Goal: Task Accomplishment & Management: Complete application form

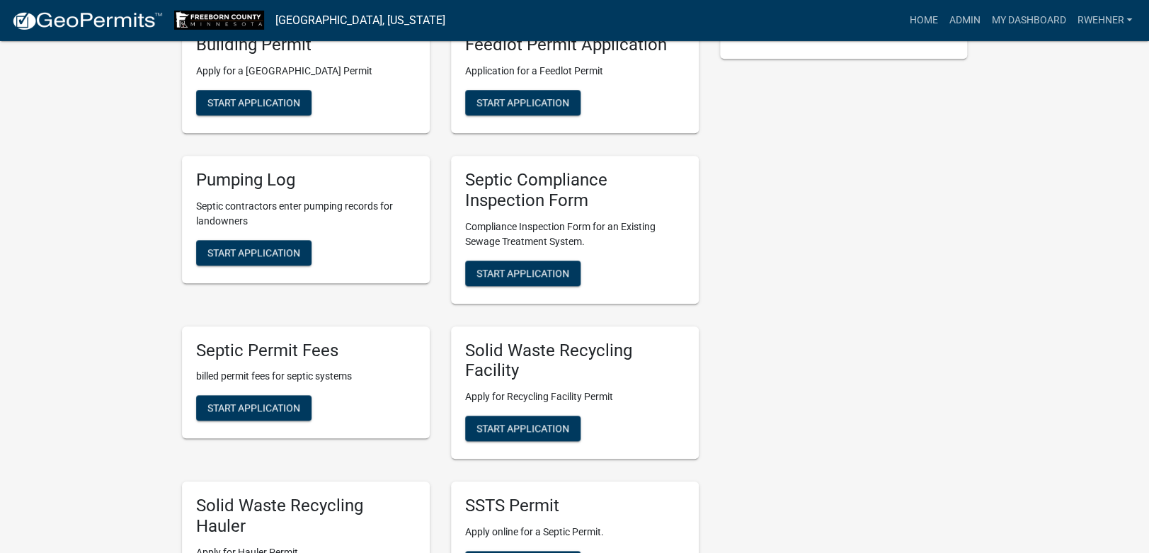
scroll to position [372, 0]
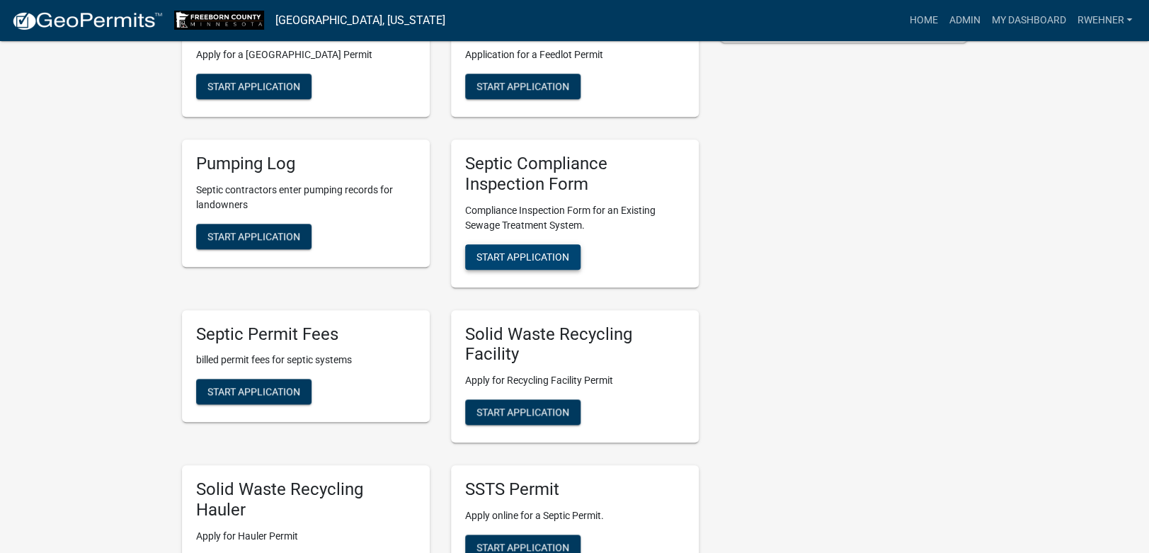
click at [540, 259] on span "Start Application" at bounding box center [522, 256] width 93 height 11
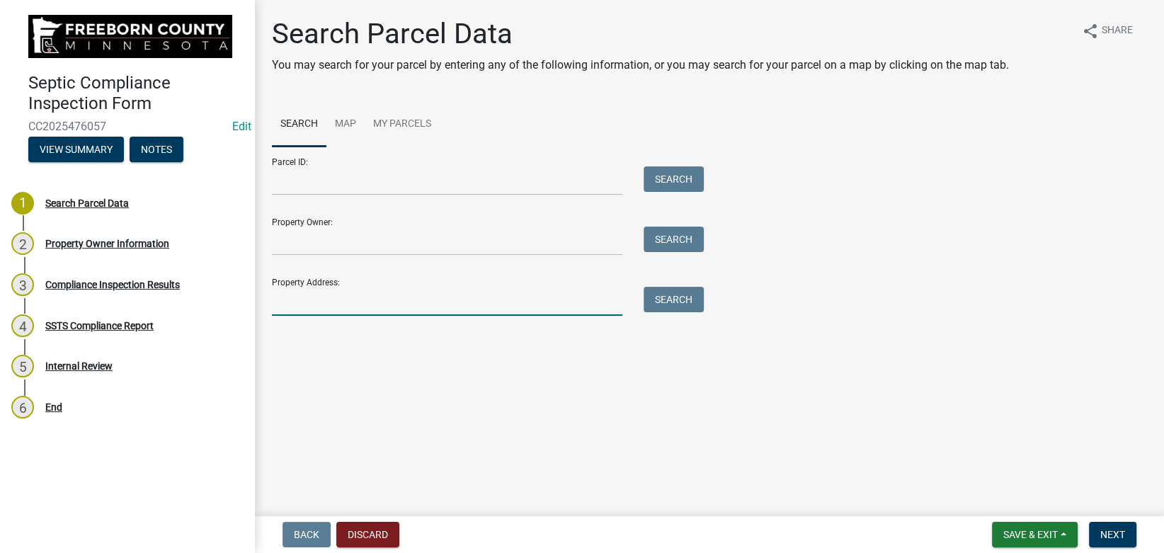
click at [316, 297] on input "Property Address:" at bounding box center [447, 301] width 350 height 29
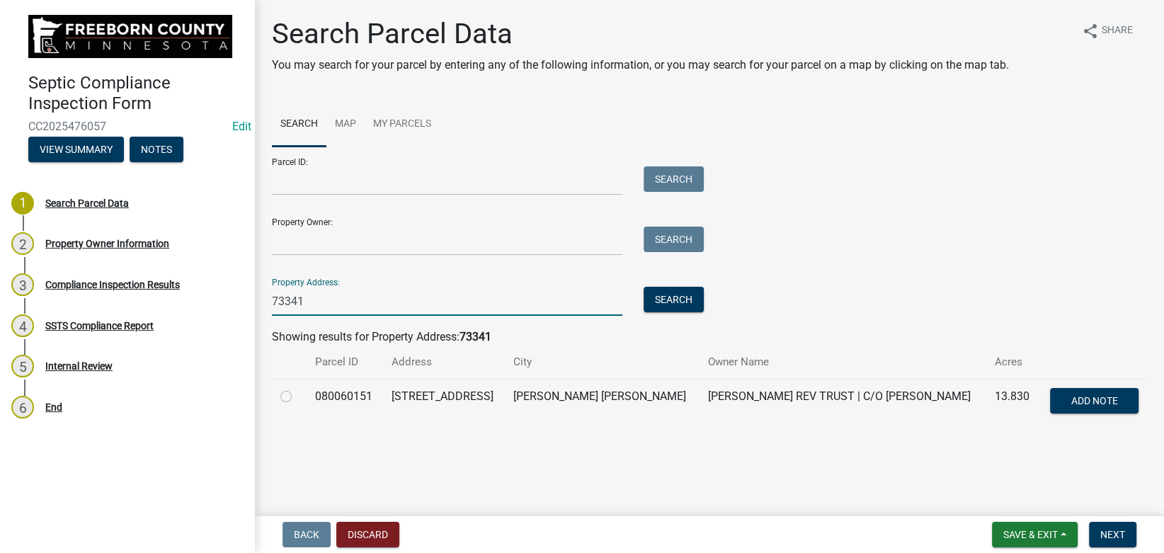
type input "73341"
click at [297, 388] on label at bounding box center [297, 388] width 0 height 0
click at [297, 395] on input "radio" at bounding box center [301, 392] width 9 height 9
radio input "true"
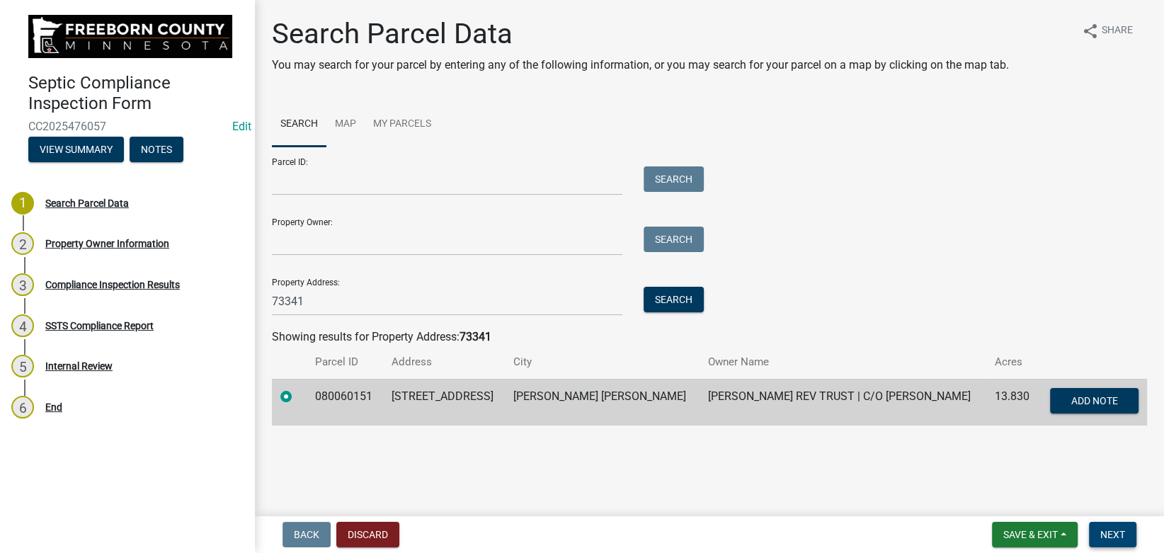
click at [1118, 523] on button "Next" at bounding box center [1112, 534] width 47 height 25
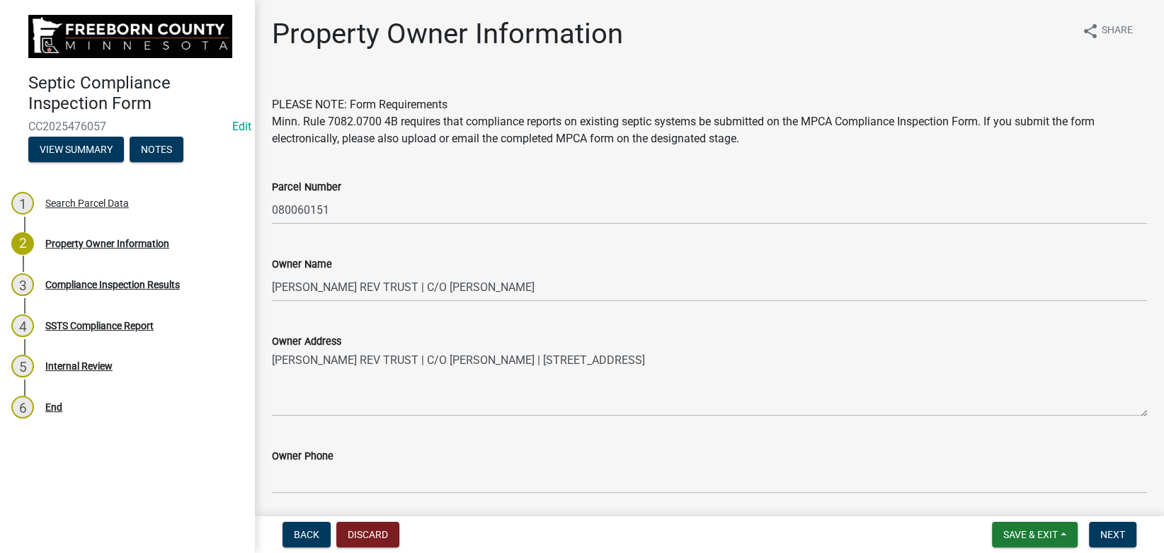
scroll to position [683, 0]
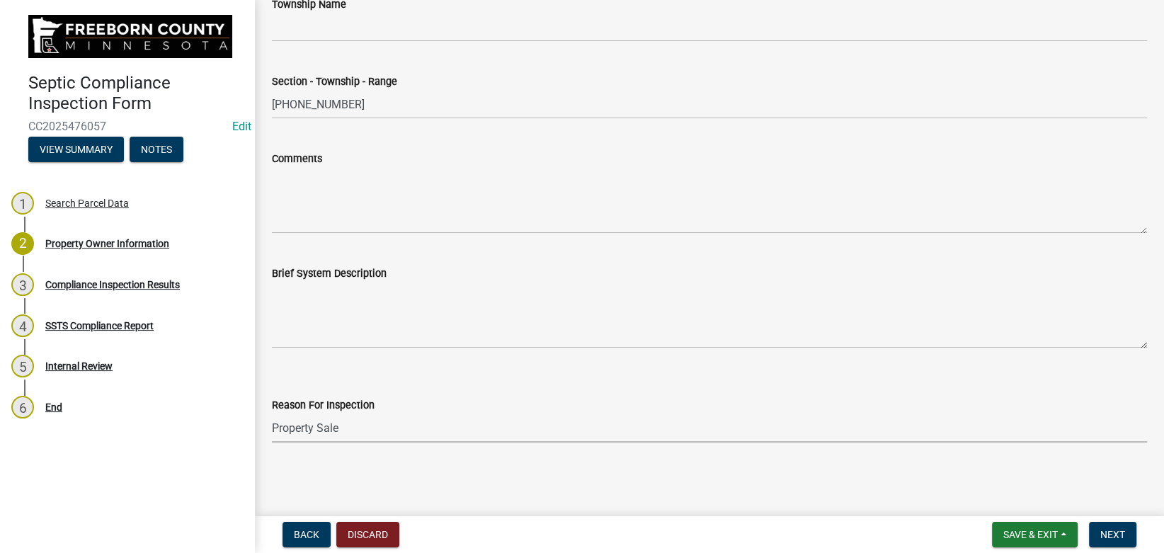
click option "Property Sale" at bounding box center [0, 0] width 0 height 0
select select "d6fd99ce-8a43-4bcf-938d-761da4bf36de"
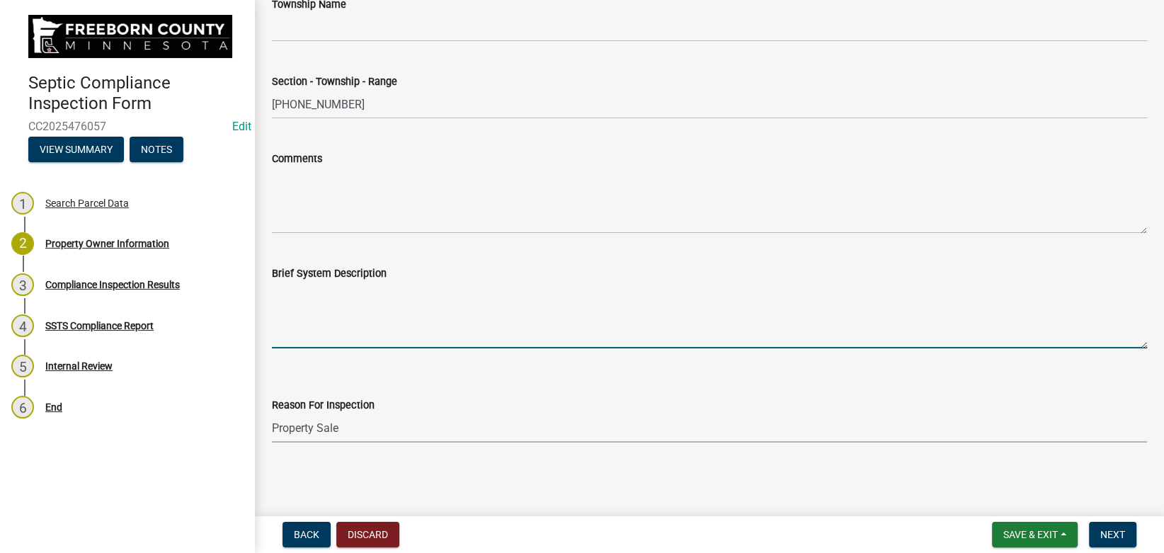
click at [330, 286] on textarea "Brief System Description" at bounding box center [709, 315] width 875 height 67
type textarea "1500 g septic, 750 g pump to at grade drainfield."
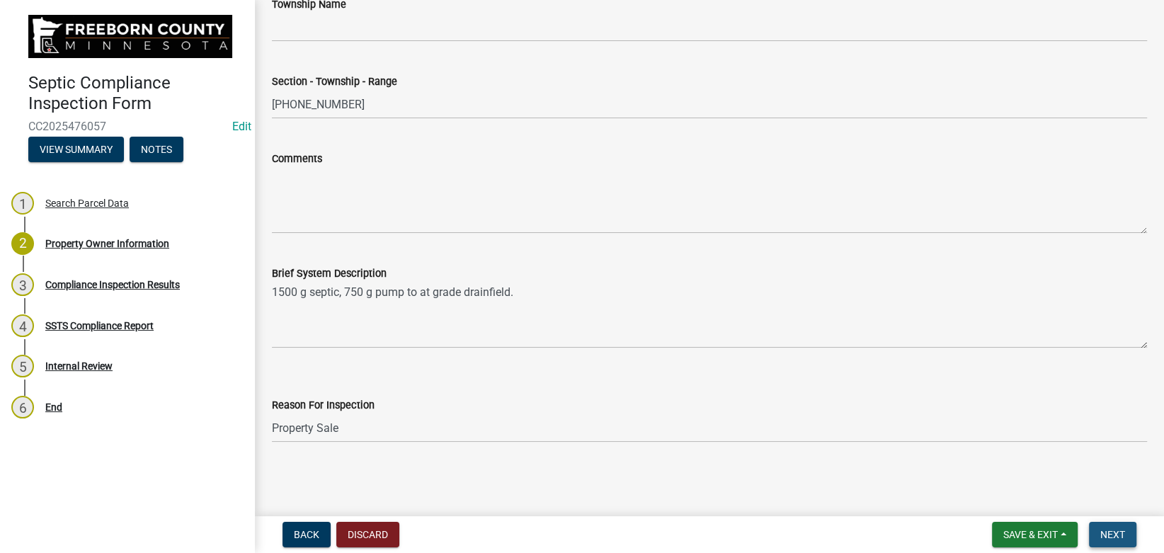
click at [1101, 535] on span "Next" at bounding box center [1112, 534] width 25 height 11
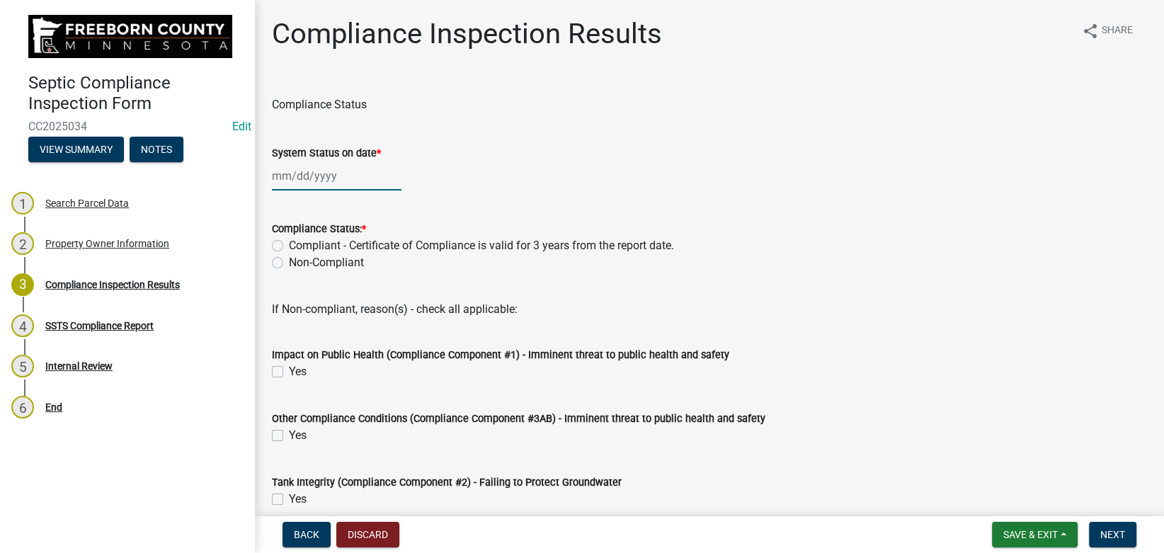
click at [285, 183] on input "System Status on date *" at bounding box center [337, 175] width 130 height 29
select select "9"
select select "2025"
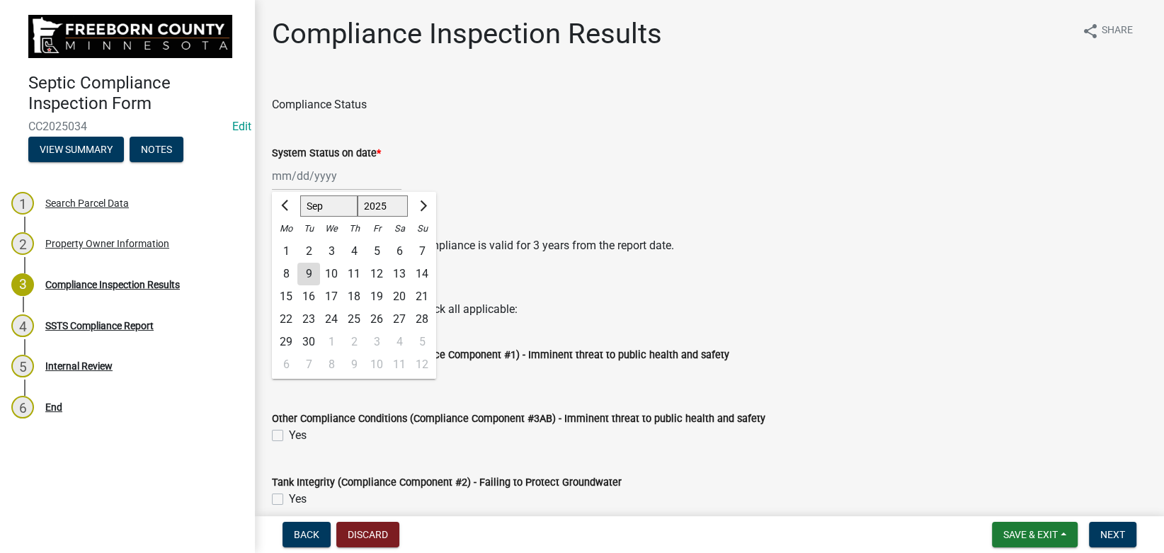
click at [311, 275] on div "9" at bounding box center [308, 274] width 23 height 23
type input "[DATE]"
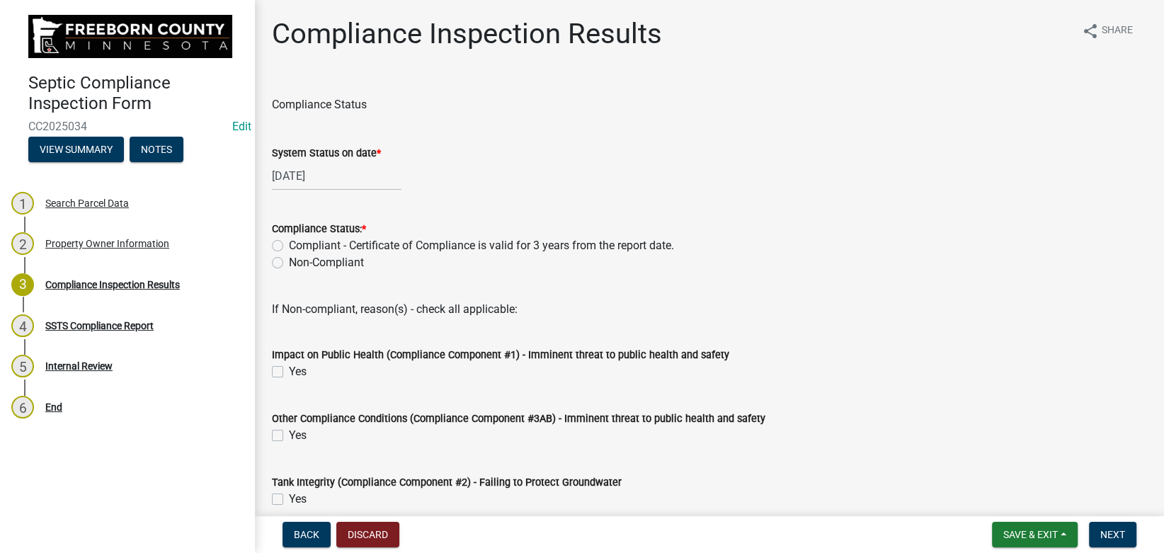
click at [293, 241] on label "Compliant - Certificate of Compliance is valid for 3 years from the report date." at bounding box center [481, 245] width 385 height 17
click at [293, 241] on input "Compliant - Certificate of Compliance is valid for 3 years from the report date." at bounding box center [293, 241] width 9 height 9
radio input "true"
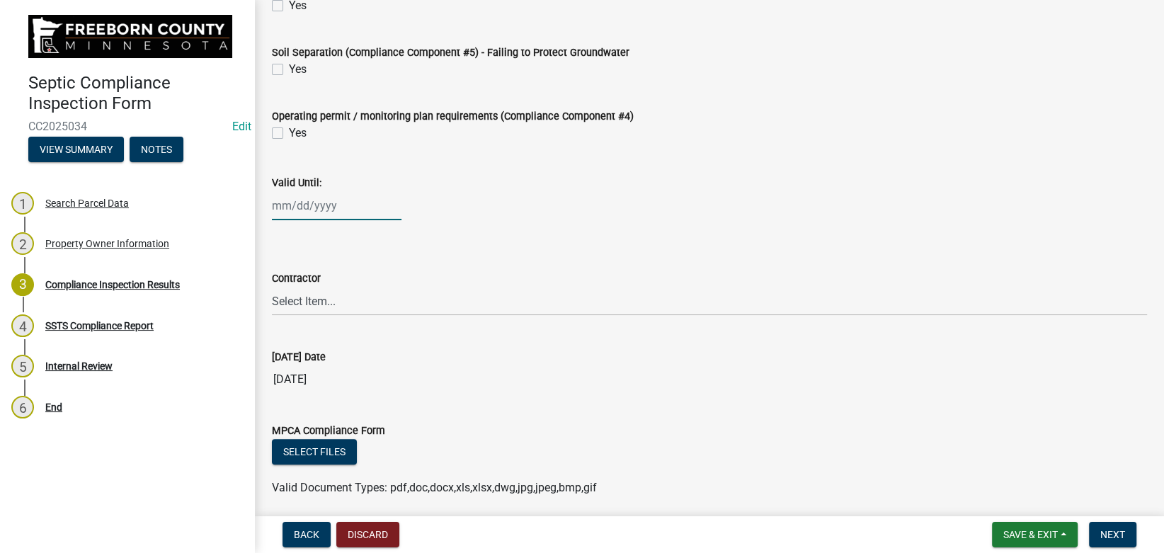
click at [304, 208] on input "Valid Until:" at bounding box center [337, 205] width 130 height 29
select select "9"
select select "2025"
click at [304, 208] on input "Valid Until:" at bounding box center [337, 205] width 130 height 29
type input "[DATE]"
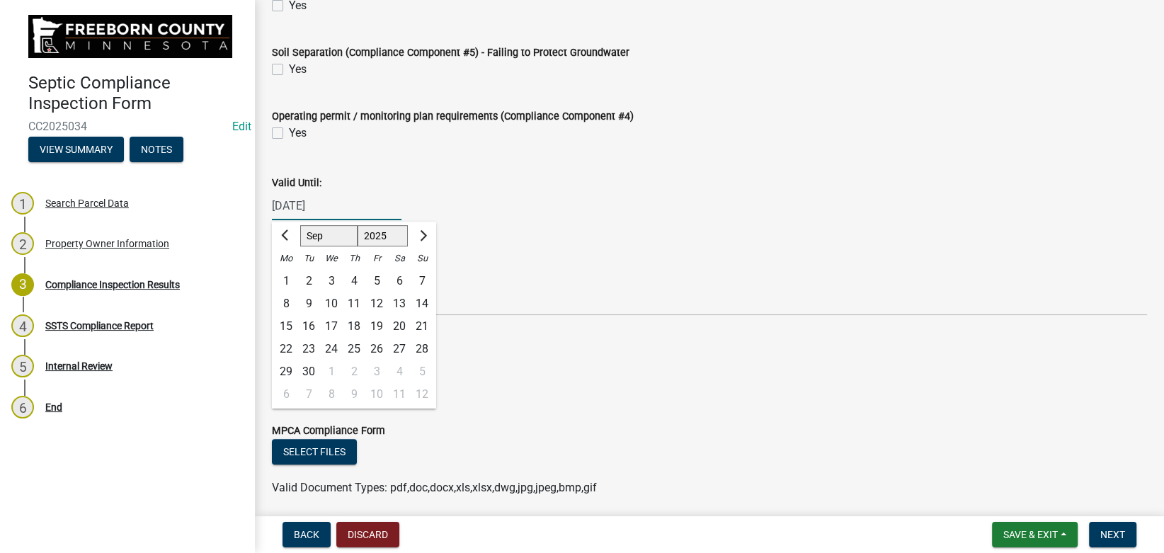
click at [492, 149] on wm-data-entity-input "Operating permit / monitoring plan requirements (Compliance Component #4) Yes" at bounding box center [709, 123] width 875 height 64
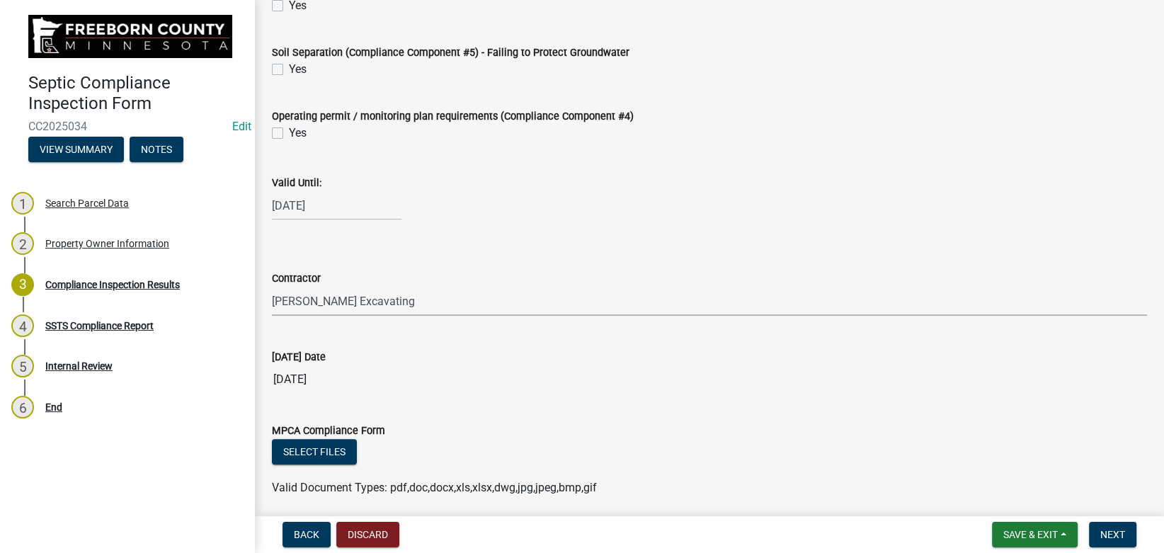
click option "[PERSON_NAME] Excavating" at bounding box center [0, 0] width 0 height 0
select select "88f0f7dd-d716-494e-81d6-1dc099b407a5"
click at [601, 239] on div "Contractor Select Item... P & L Excavating Precision Septic Services [PERSON_NA…" at bounding box center [709, 274] width 875 height 83
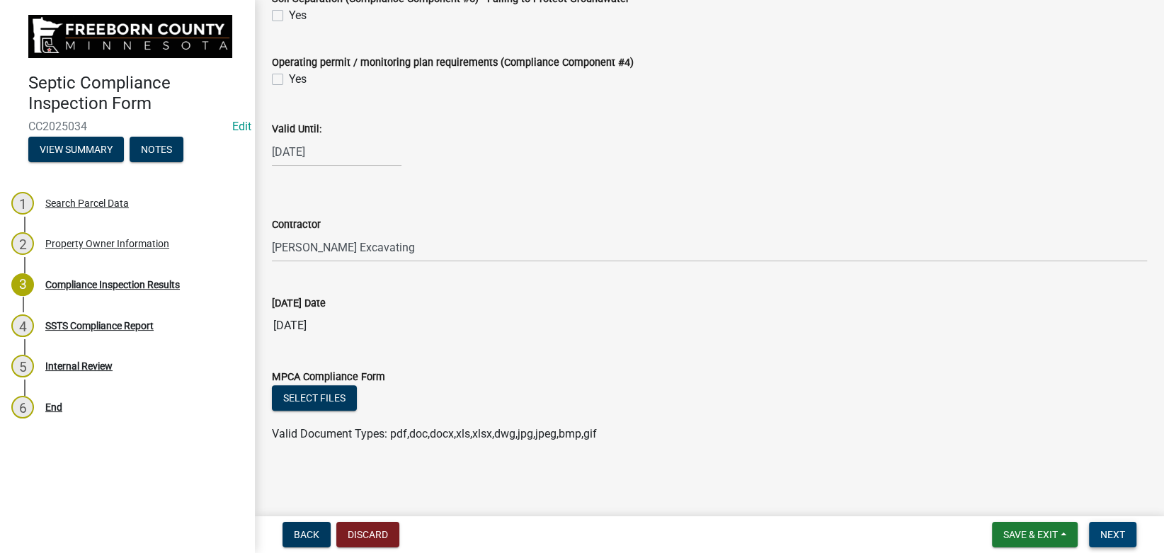
click at [1111, 533] on span "Next" at bounding box center [1112, 534] width 25 height 11
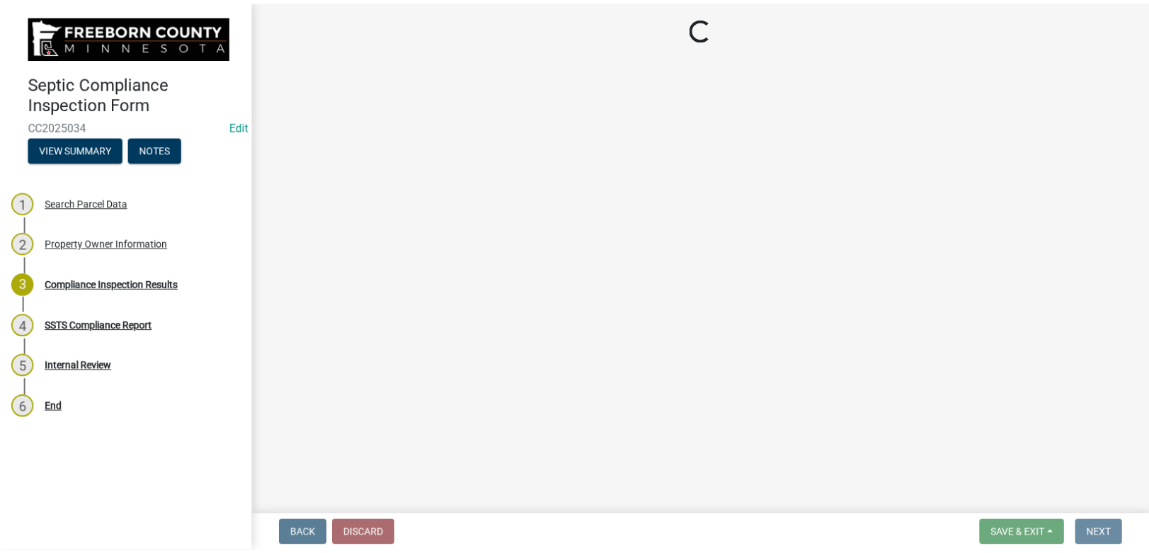
scroll to position [0, 0]
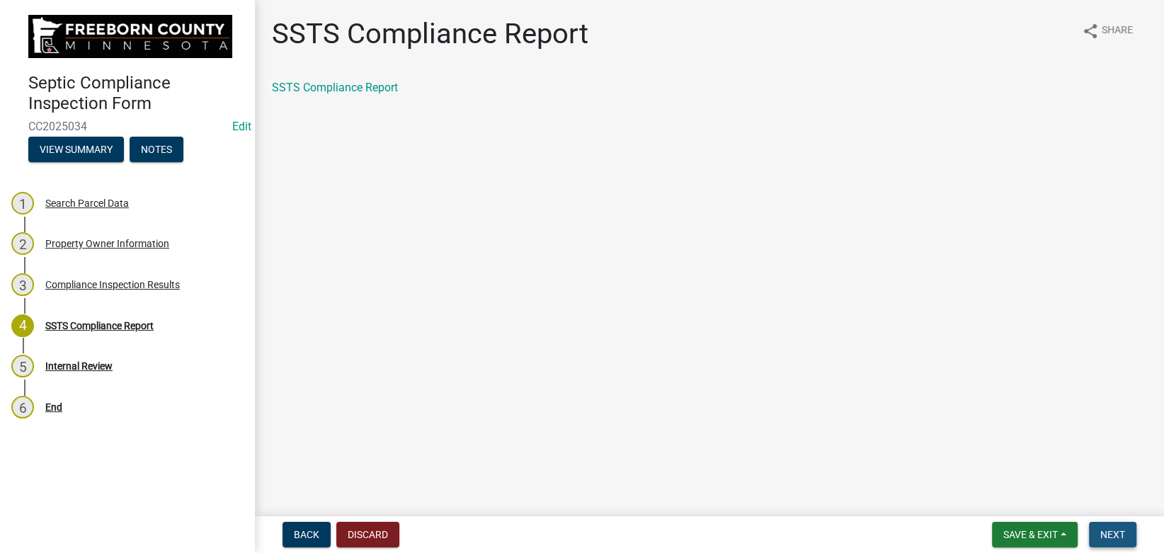
click at [1113, 531] on span "Next" at bounding box center [1112, 534] width 25 height 11
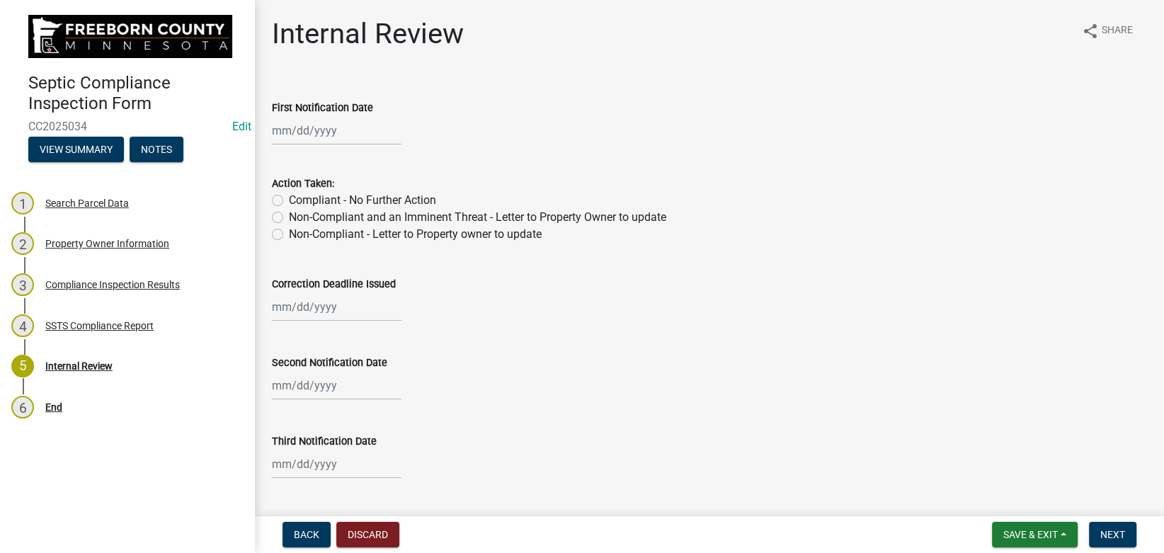
click at [325, 199] on label "Compliant - No Further Action" at bounding box center [362, 200] width 147 height 17
click at [298, 199] on input "Compliant - No Further Action" at bounding box center [293, 196] width 9 height 9
radio input "true"
click at [1119, 528] on button "Next" at bounding box center [1112, 534] width 47 height 25
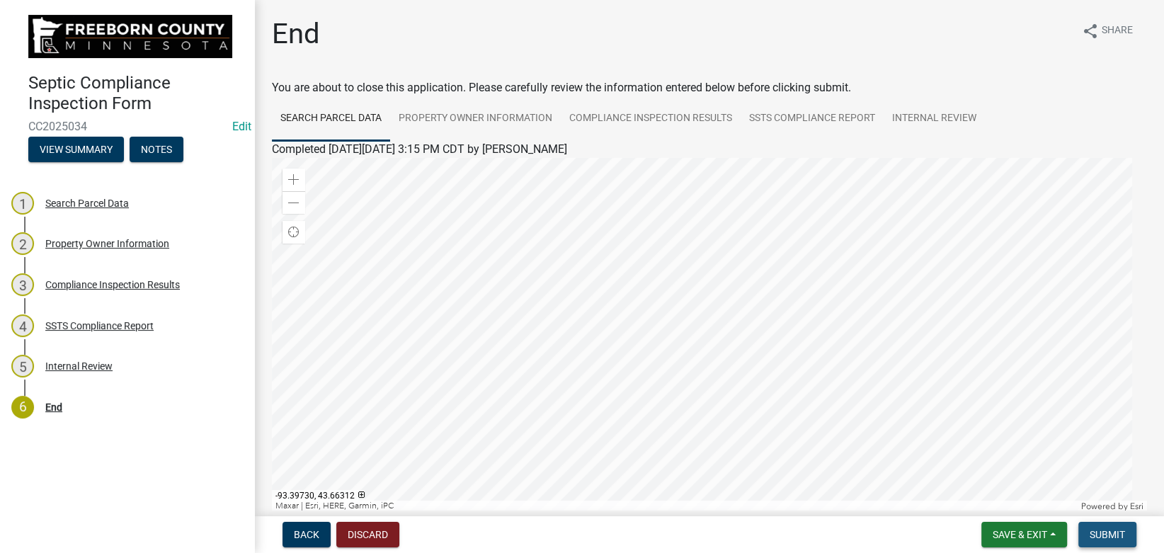
click at [1092, 535] on span "Submit" at bounding box center [1106, 534] width 35 height 11
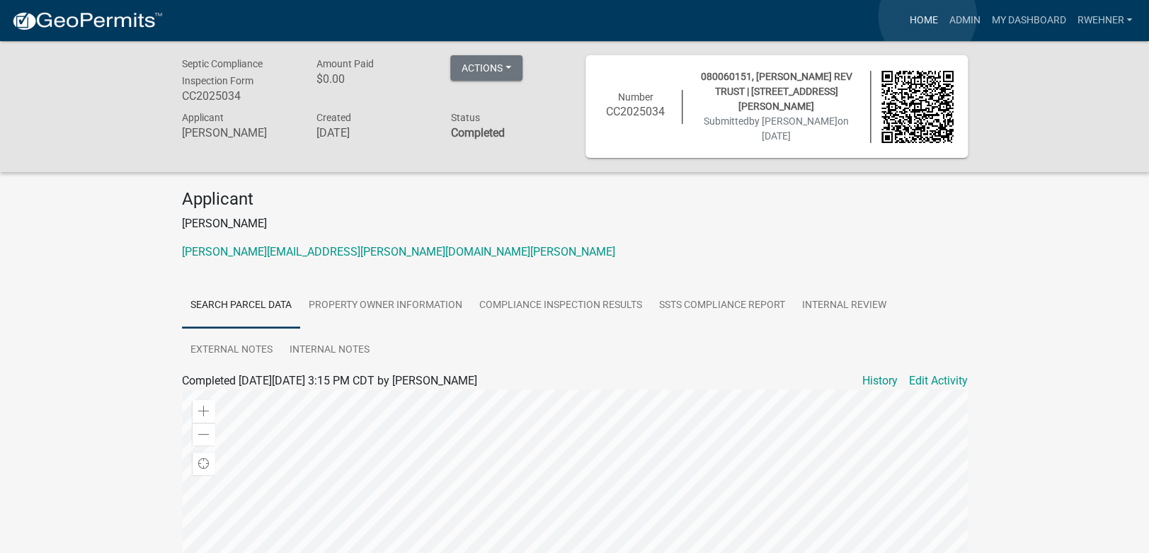
click at [927, 16] on link "Home" at bounding box center [923, 20] width 40 height 27
